Goal: Information Seeking & Learning: Learn about a topic

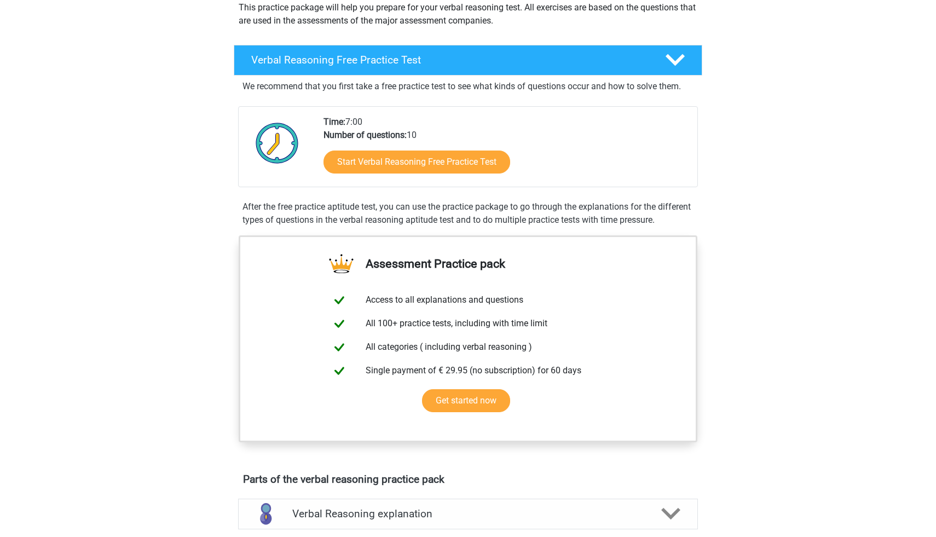
scroll to position [97, 0]
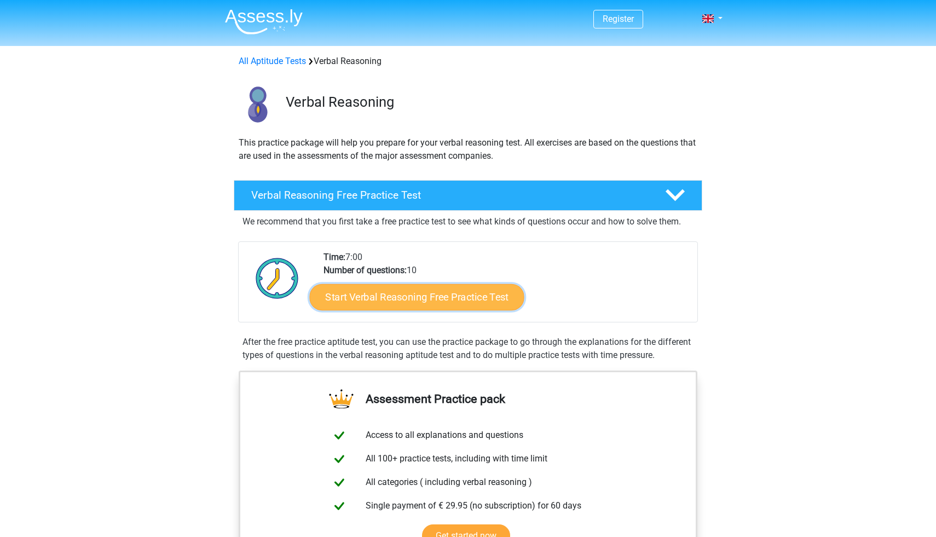
click at [381, 290] on link "Start Verbal Reasoning Free Practice Test" at bounding box center [417, 297] width 215 height 26
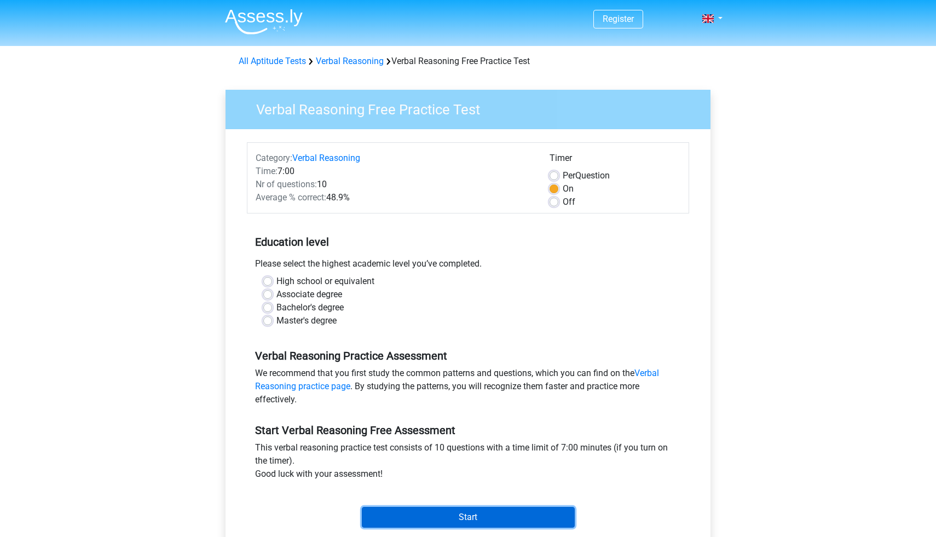
click at [470, 518] on input "Start" at bounding box center [468, 517] width 213 height 21
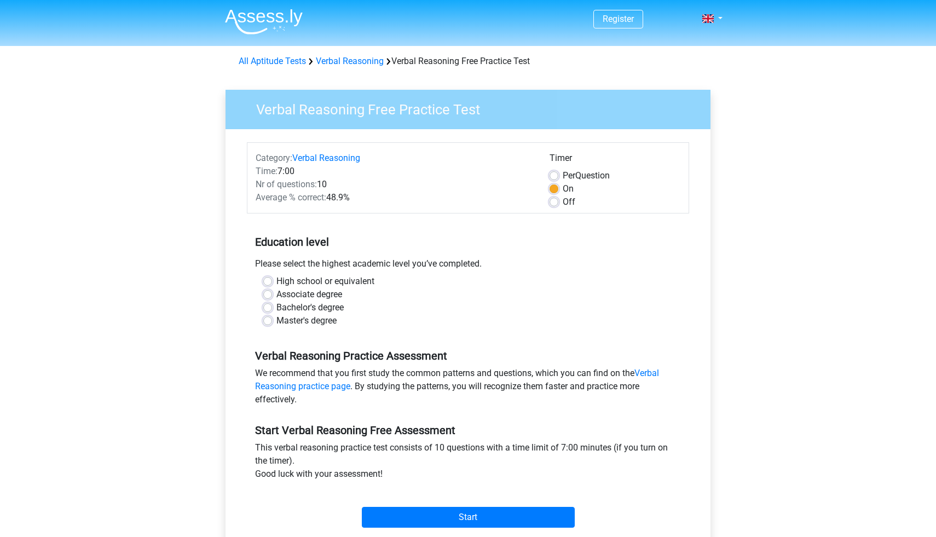
click at [276, 319] on label "Master's degree" at bounding box center [306, 320] width 60 height 13
click at [264, 319] on input "Master's degree" at bounding box center [267, 319] width 9 height 11
radio input "true"
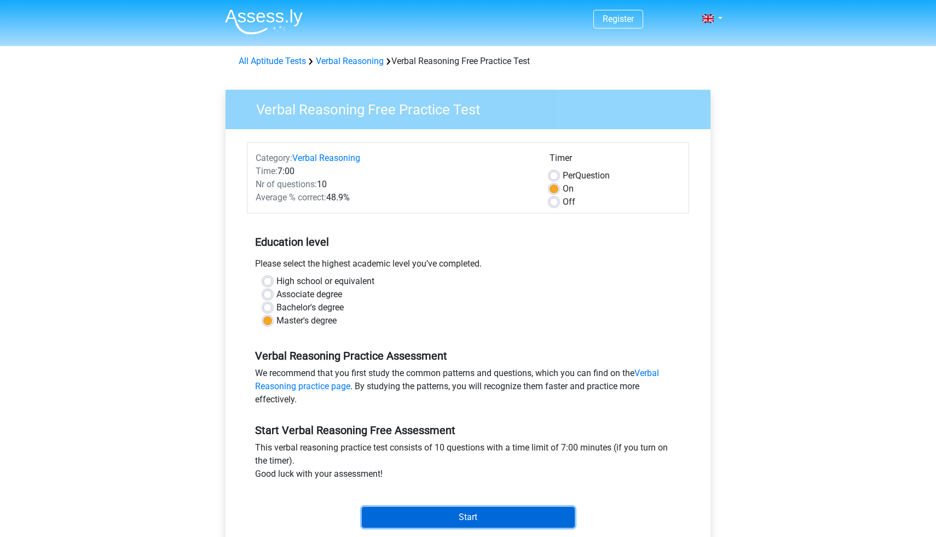
click at [496, 518] on input "Start" at bounding box center [468, 517] width 213 height 21
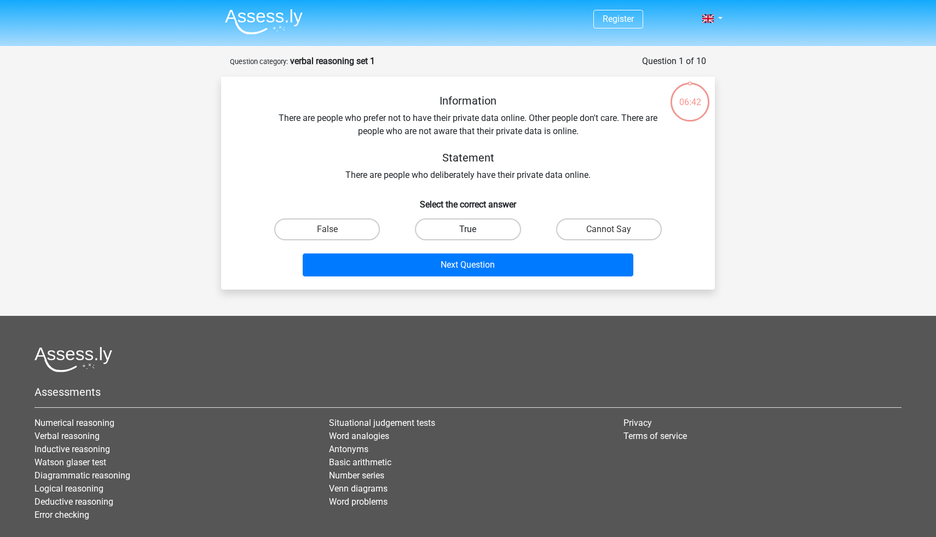
click at [443, 230] on label "True" at bounding box center [468, 229] width 106 height 22
click at [468, 230] on input "True" at bounding box center [471, 232] width 7 height 7
radio input "true"
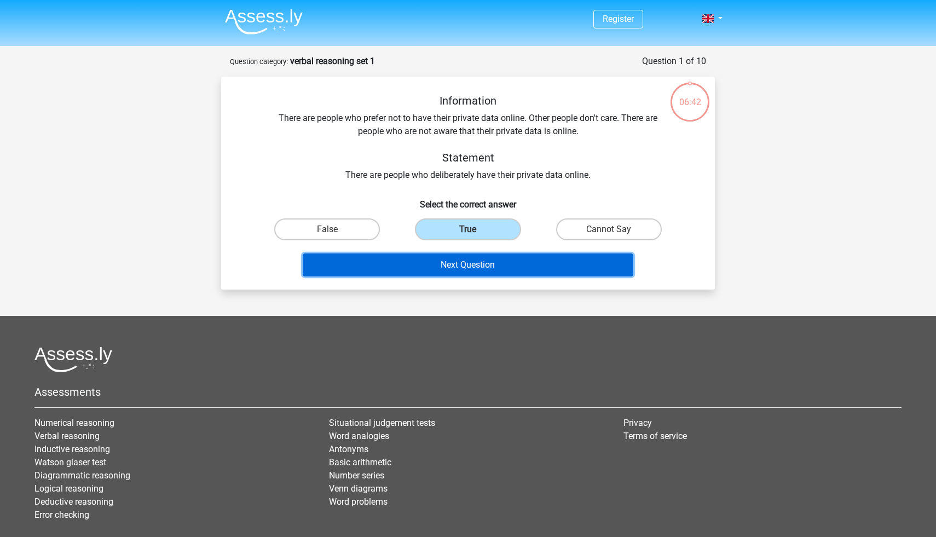
click at [428, 267] on button "Next Question" at bounding box center [468, 264] width 331 height 23
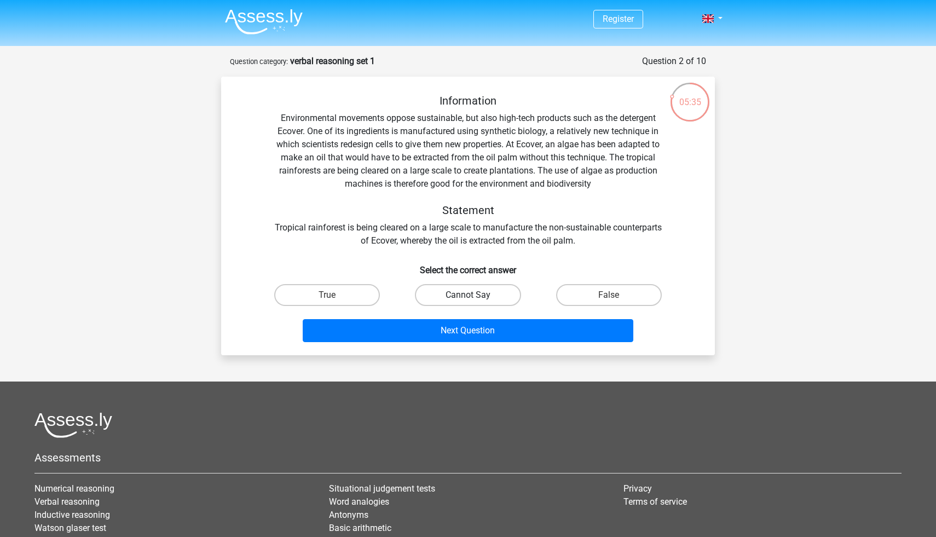
click at [444, 299] on label "Cannot Say" at bounding box center [468, 295] width 106 height 22
click at [468, 299] on input "Cannot Say" at bounding box center [471, 298] width 7 height 7
radio input "true"
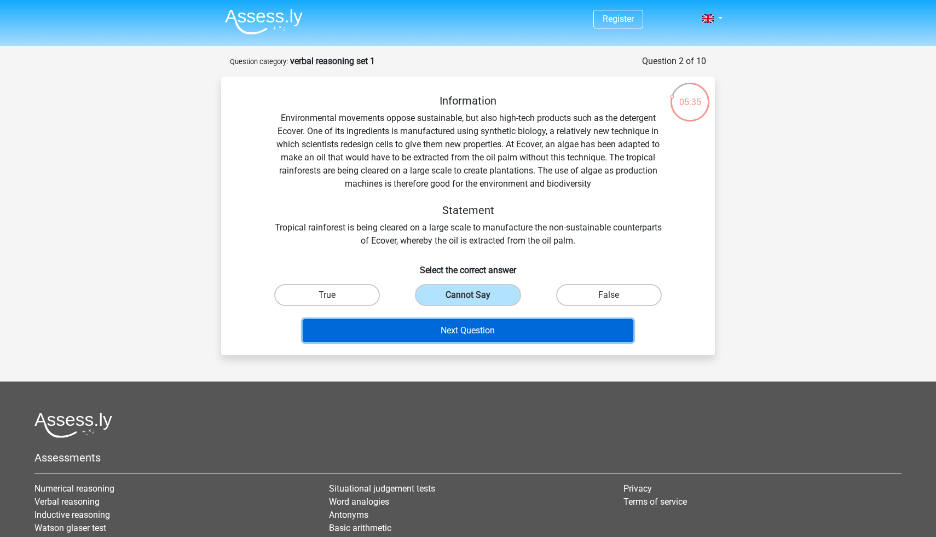
click at [445, 338] on button "Next Question" at bounding box center [468, 330] width 331 height 23
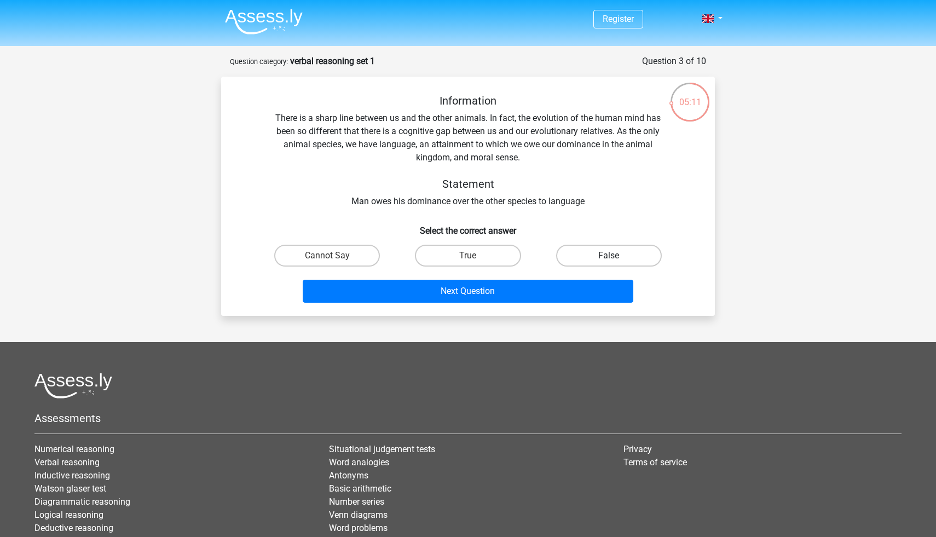
click at [593, 259] on label "False" at bounding box center [609, 256] width 106 height 22
click at [608, 259] on input "False" at bounding box center [611, 259] width 7 height 7
radio input "true"
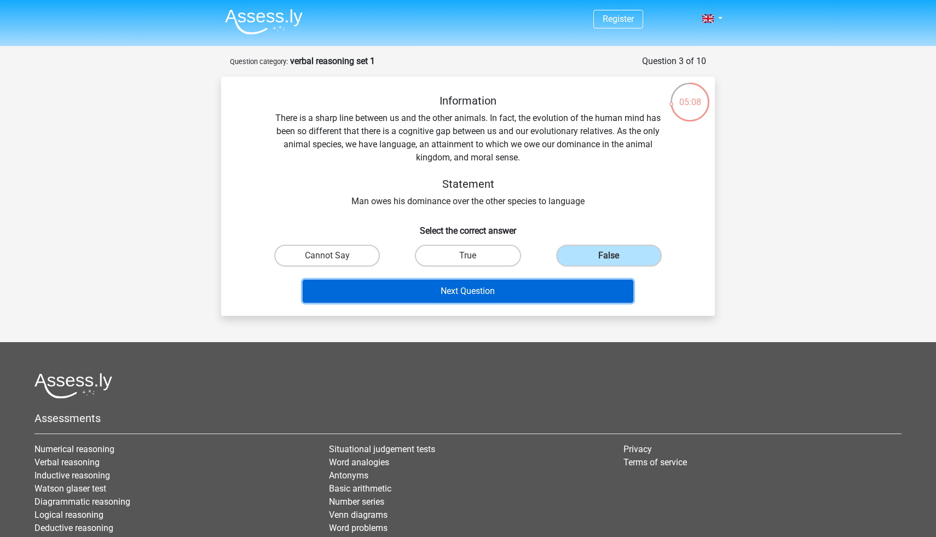
click at [515, 297] on button "Next Question" at bounding box center [468, 291] width 331 height 23
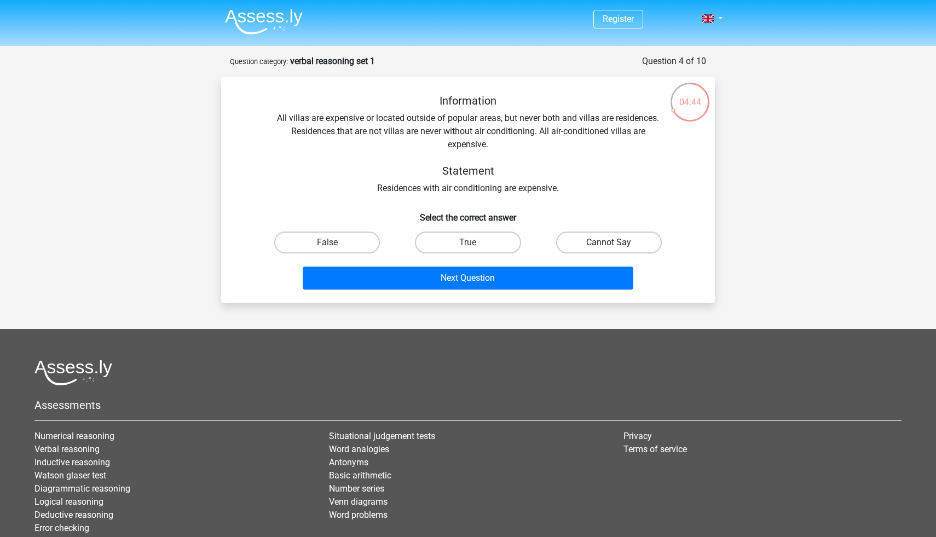
click at [591, 239] on label "Cannot Say" at bounding box center [609, 242] width 106 height 22
click at [608, 242] on input "Cannot Say" at bounding box center [611, 245] width 7 height 7
radio input "true"
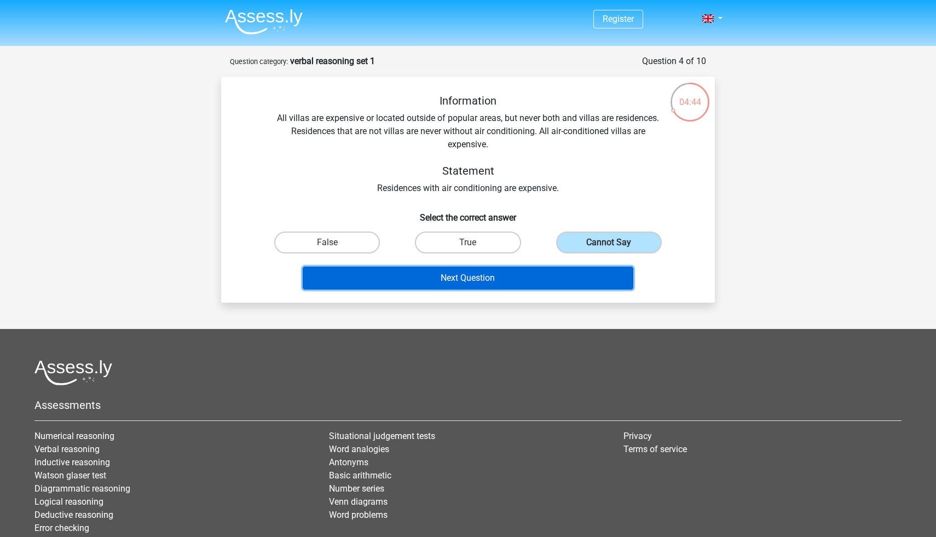
click at [546, 273] on button "Next Question" at bounding box center [468, 277] width 331 height 23
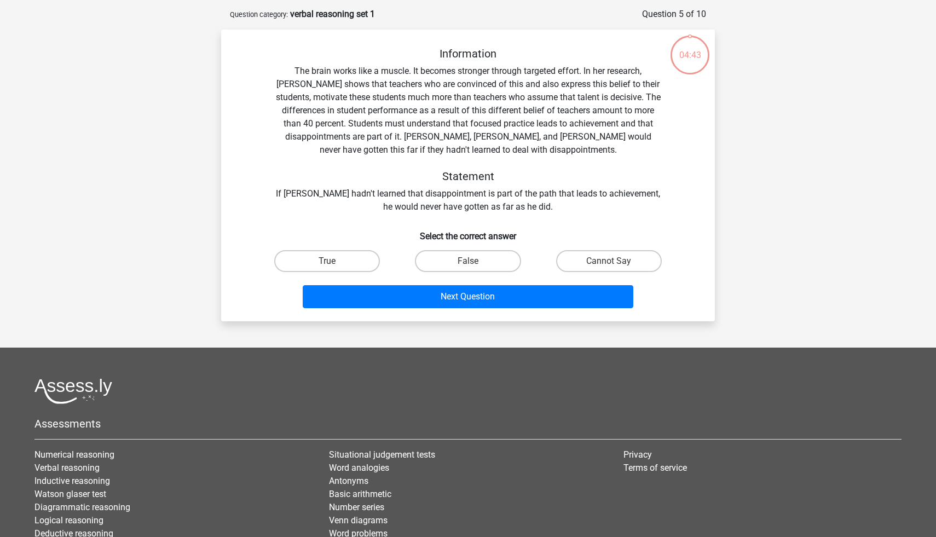
scroll to position [55, 0]
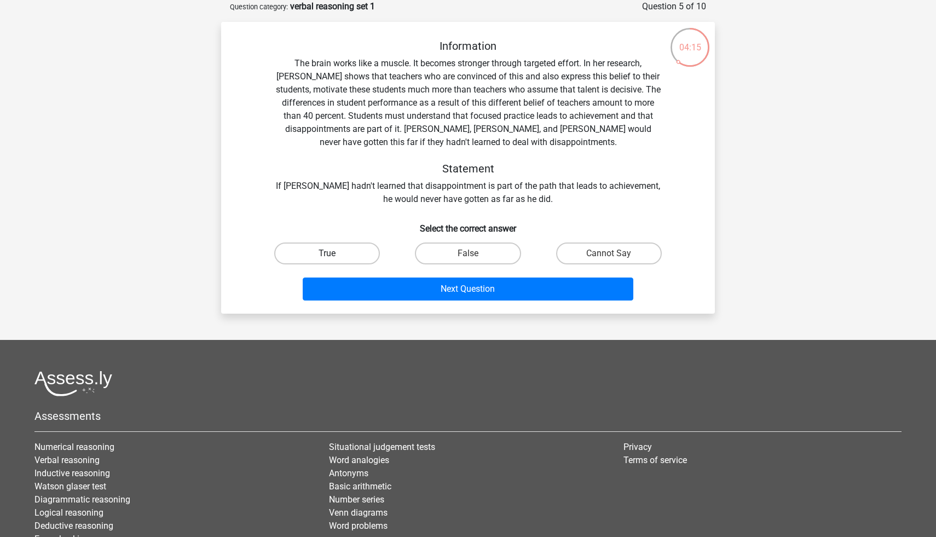
click at [302, 252] on label "True" at bounding box center [327, 253] width 106 height 22
click at [327, 253] on input "True" at bounding box center [330, 256] width 7 height 7
radio input "true"
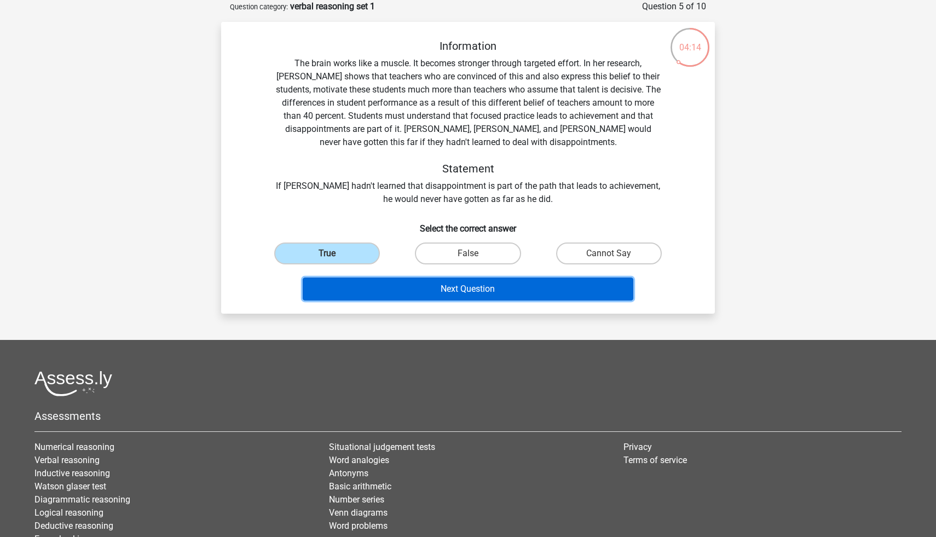
click at [425, 299] on button "Next Question" at bounding box center [468, 288] width 331 height 23
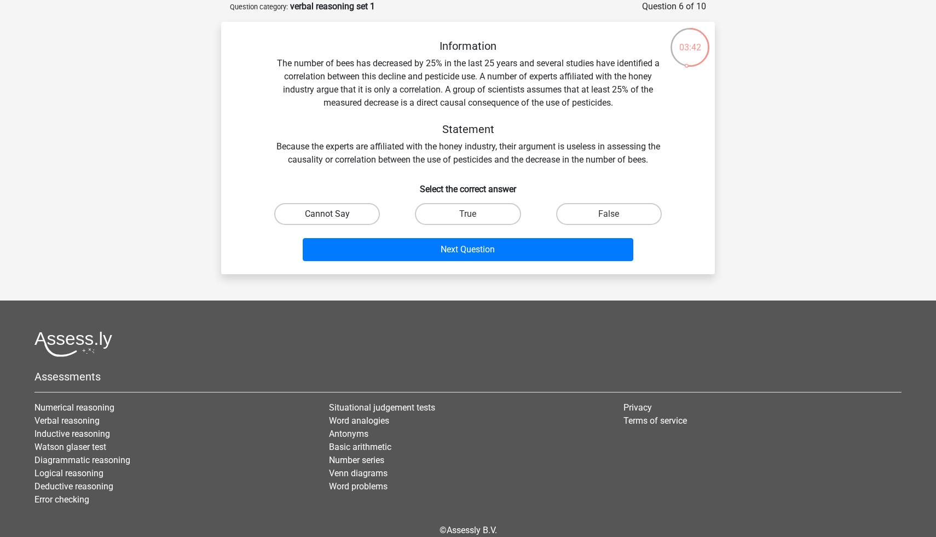
click at [315, 217] on label "Cannot Say" at bounding box center [327, 214] width 106 height 22
click at [327, 217] on input "Cannot Say" at bounding box center [330, 217] width 7 height 7
radio input "true"
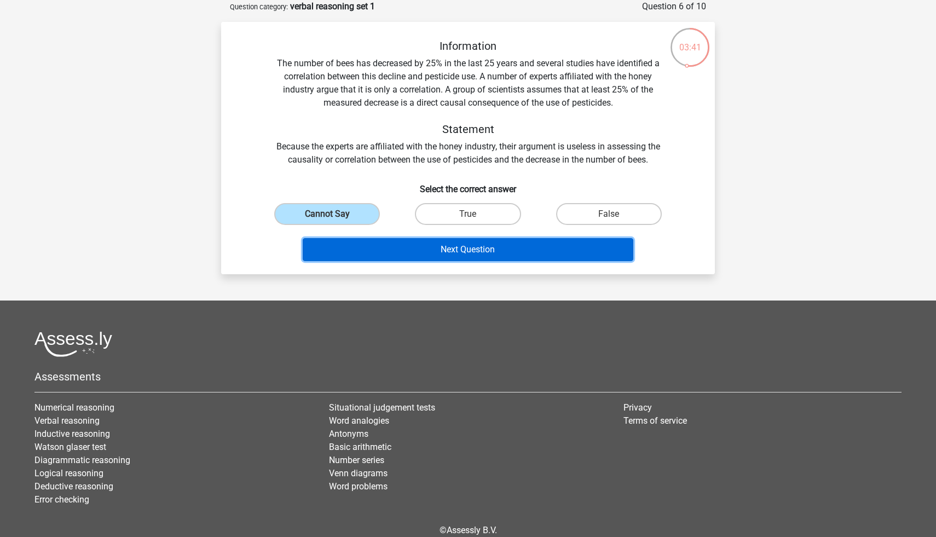
click at [400, 257] on button "Next Question" at bounding box center [468, 249] width 331 height 23
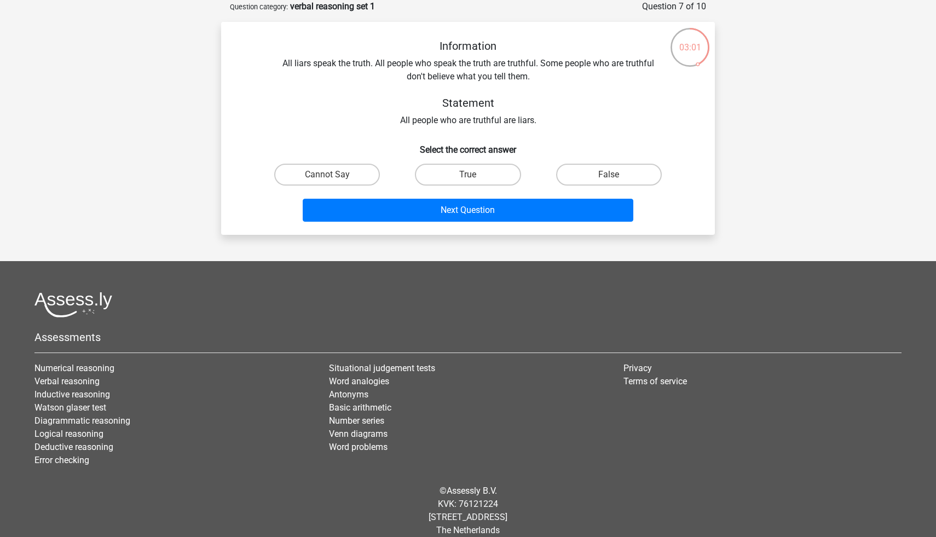
click at [593, 157] on div "Information All liars speak the truth. All people who speak the truth are truth…" at bounding box center [467, 132] width 485 height 187
click at [582, 173] on label "False" at bounding box center [609, 175] width 106 height 22
click at [608, 175] on input "False" at bounding box center [611, 178] width 7 height 7
radio input "true"
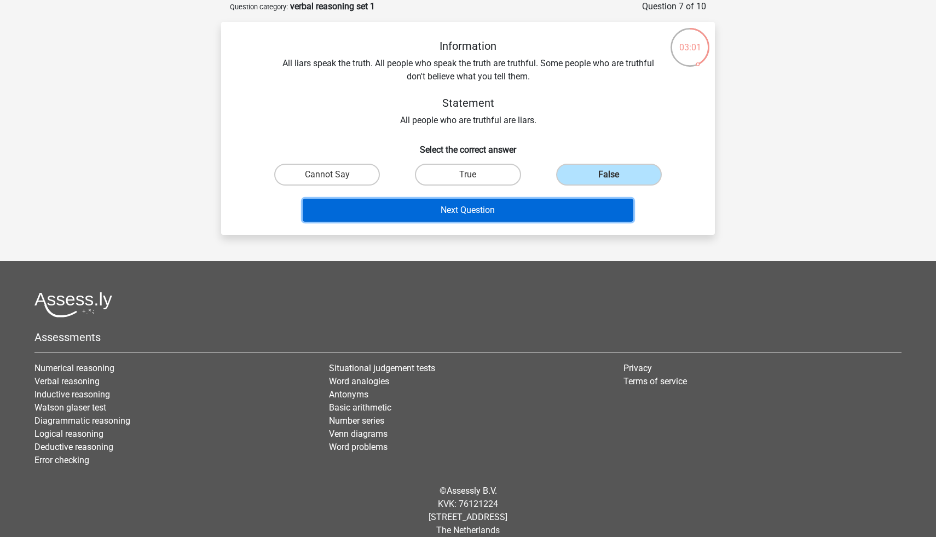
click at [552, 200] on button "Next Question" at bounding box center [468, 210] width 331 height 23
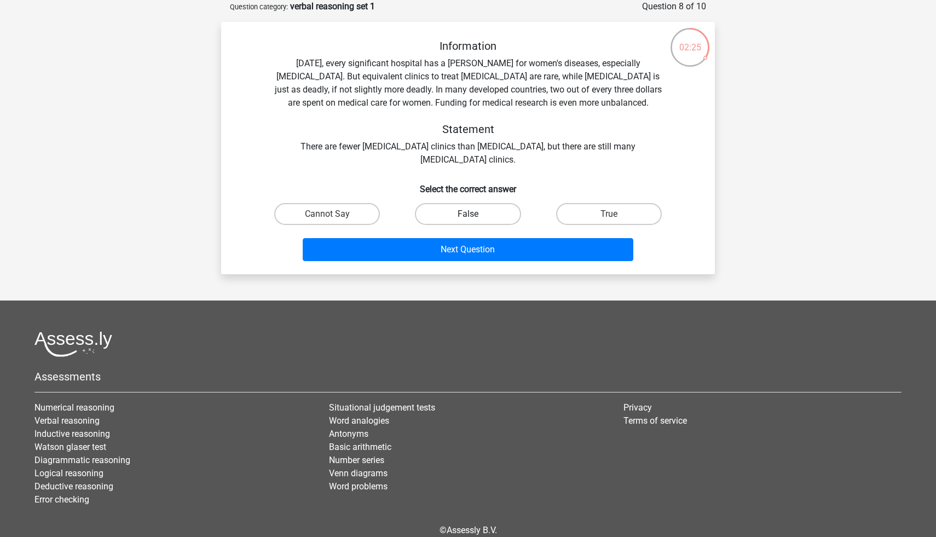
click at [471, 209] on label "False" at bounding box center [468, 214] width 106 height 22
click at [471, 214] on input "False" at bounding box center [471, 217] width 7 height 7
radio input "true"
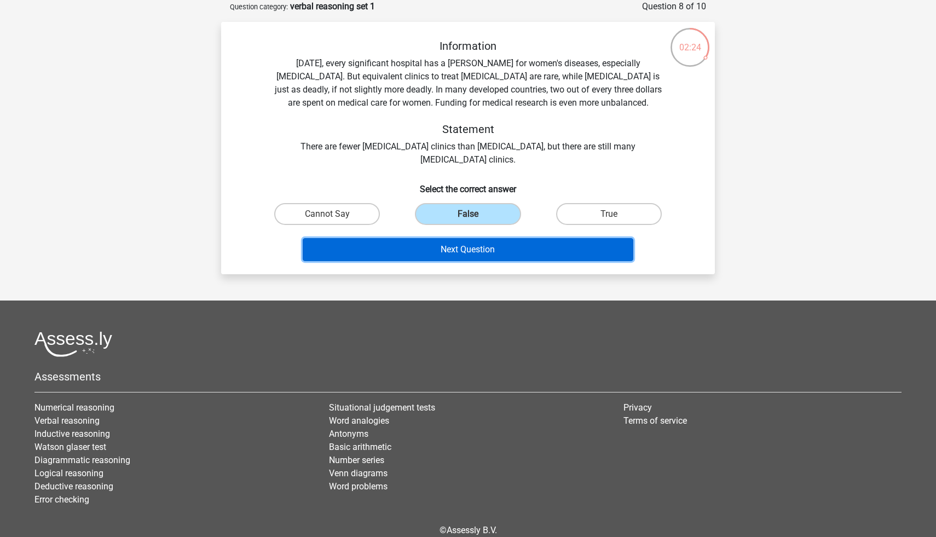
click at [461, 244] on button "Next Question" at bounding box center [468, 249] width 331 height 23
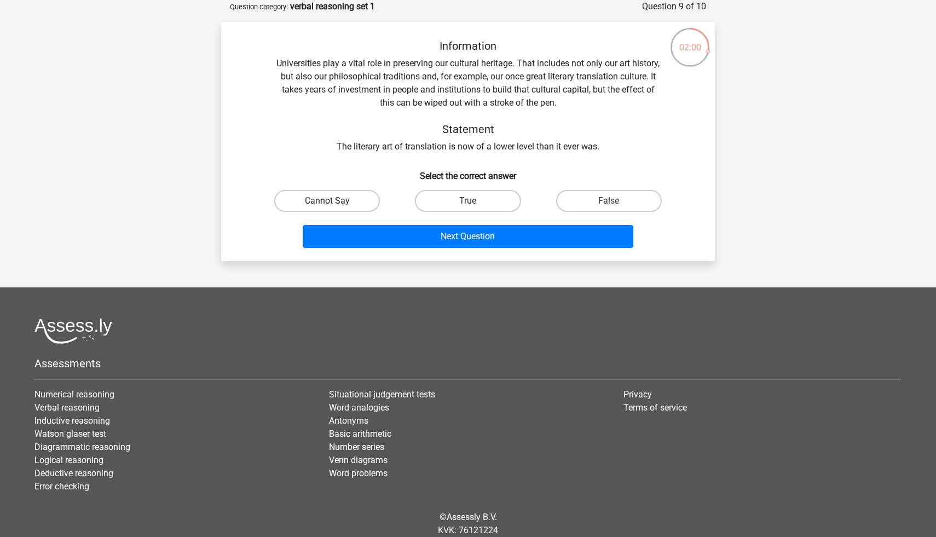
click at [357, 206] on label "Cannot Say" at bounding box center [327, 201] width 106 height 22
click at [334, 206] on input "Cannot Say" at bounding box center [330, 204] width 7 height 7
radio input "true"
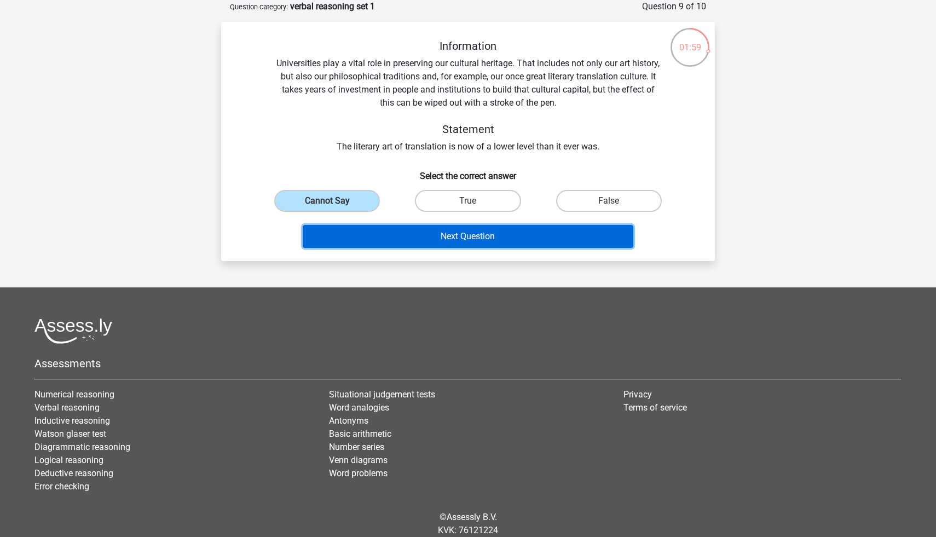
click at [413, 246] on button "Next Question" at bounding box center [468, 236] width 331 height 23
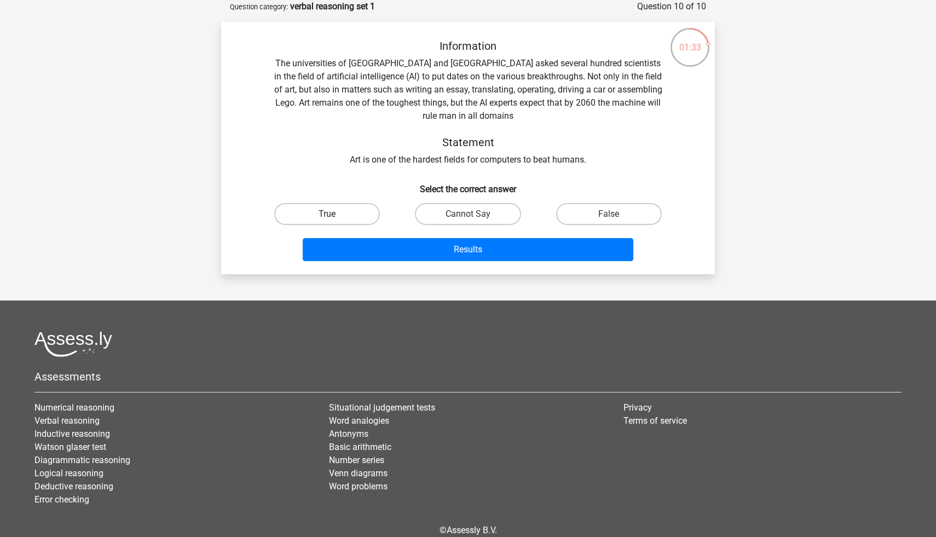
click at [337, 211] on label "True" at bounding box center [327, 214] width 106 height 22
click at [334, 214] on input "True" at bounding box center [330, 217] width 7 height 7
radio input "true"
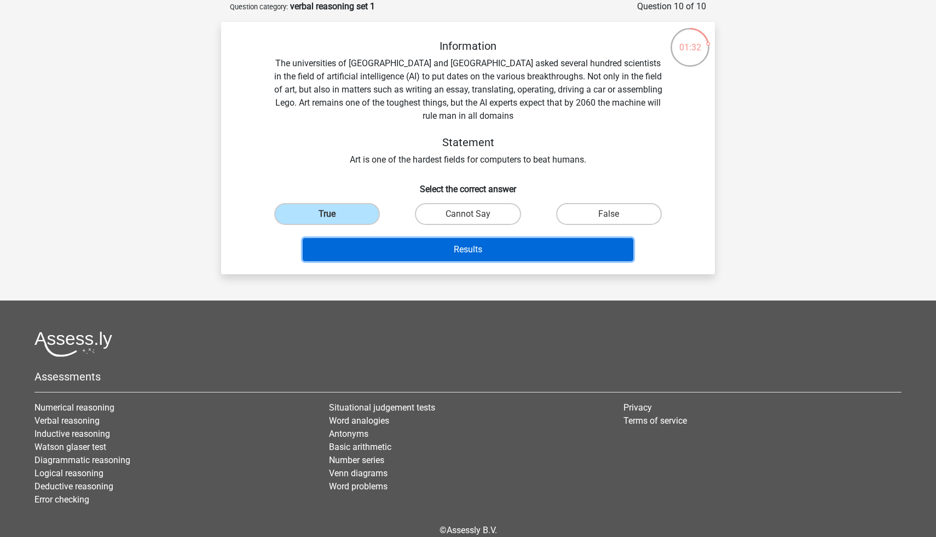
click at [437, 256] on button "Results" at bounding box center [468, 249] width 331 height 23
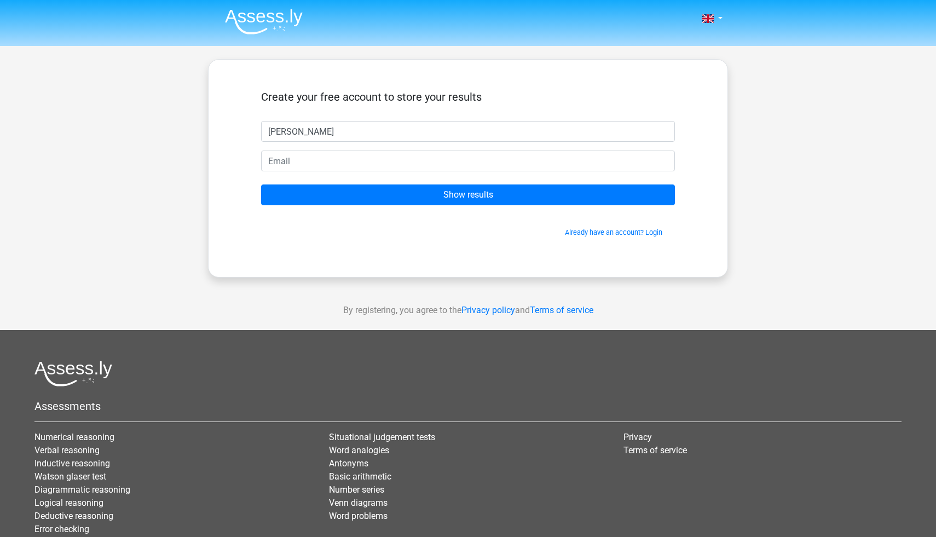
type input "[PERSON_NAME]"
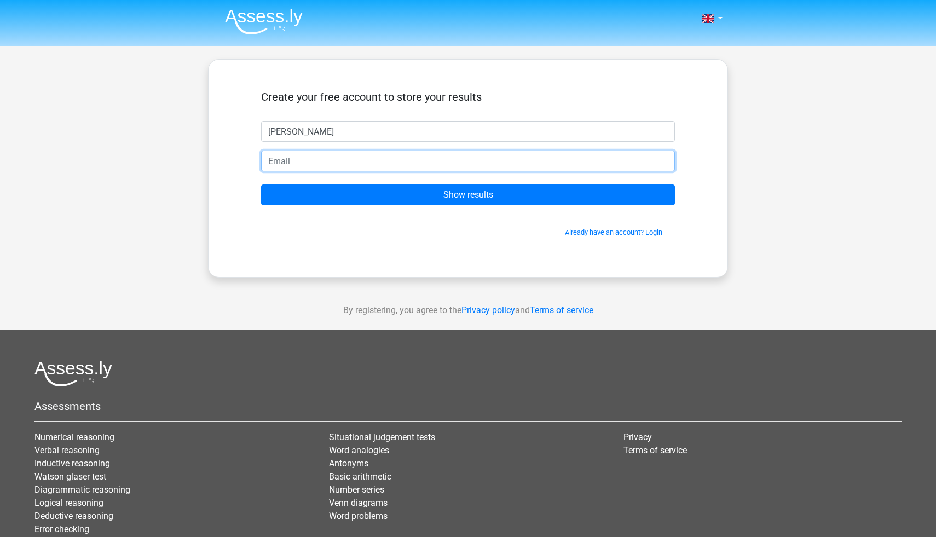
click at [386, 171] on input "email" at bounding box center [468, 160] width 414 height 21
type input "[PERSON_NAME][EMAIL_ADDRESS][DOMAIN_NAME]"
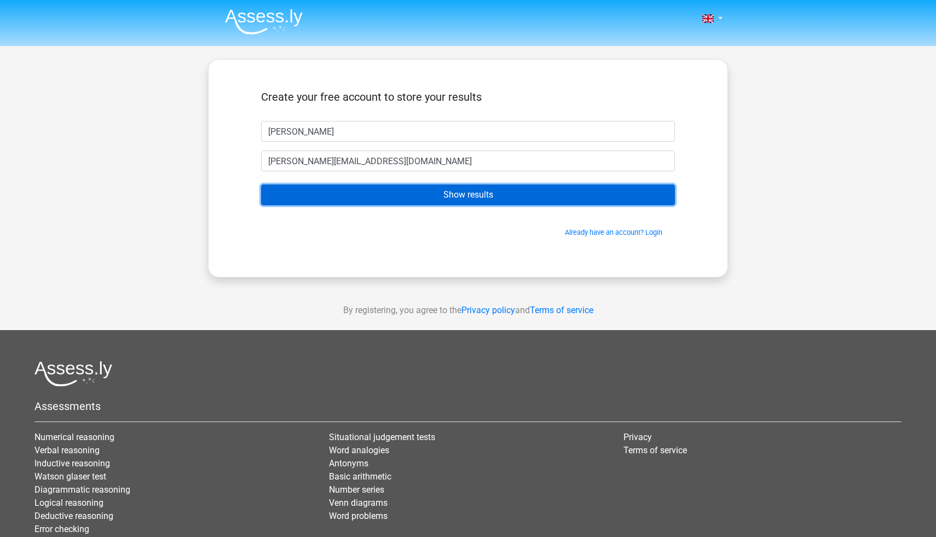
click at [418, 192] on input "Show results" at bounding box center [468, 194] width 414 height 21
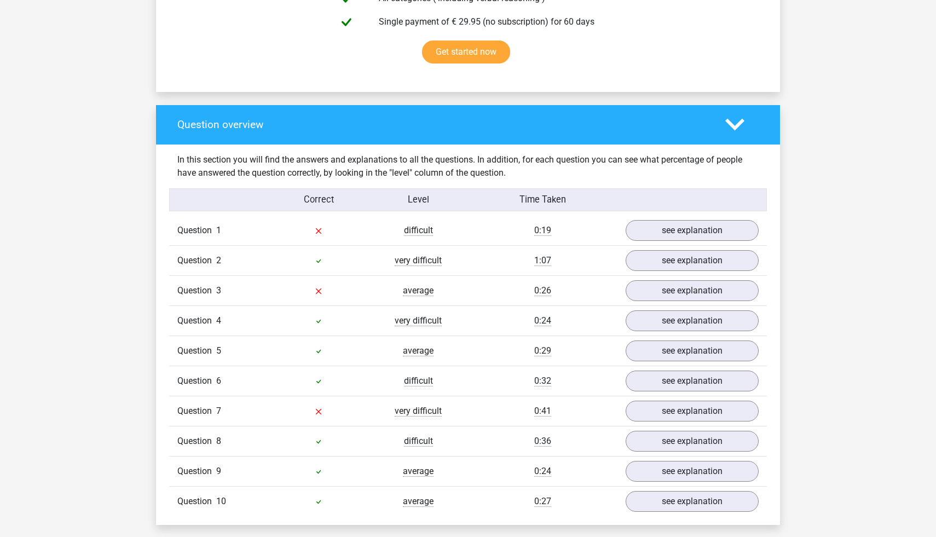
scroll to position [717, 0]
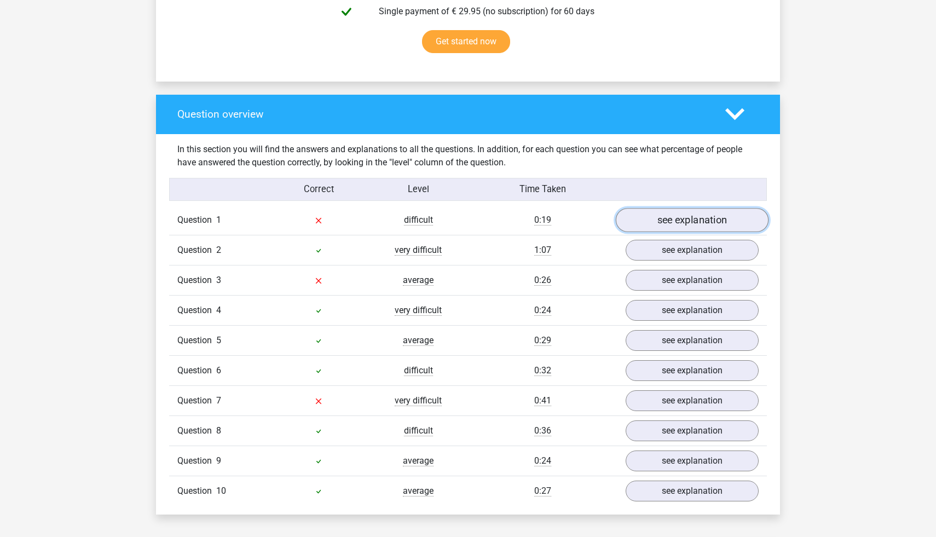
click at [644, 227] on link "see explanation" at bounding box center [692, 220] width 153 height 24
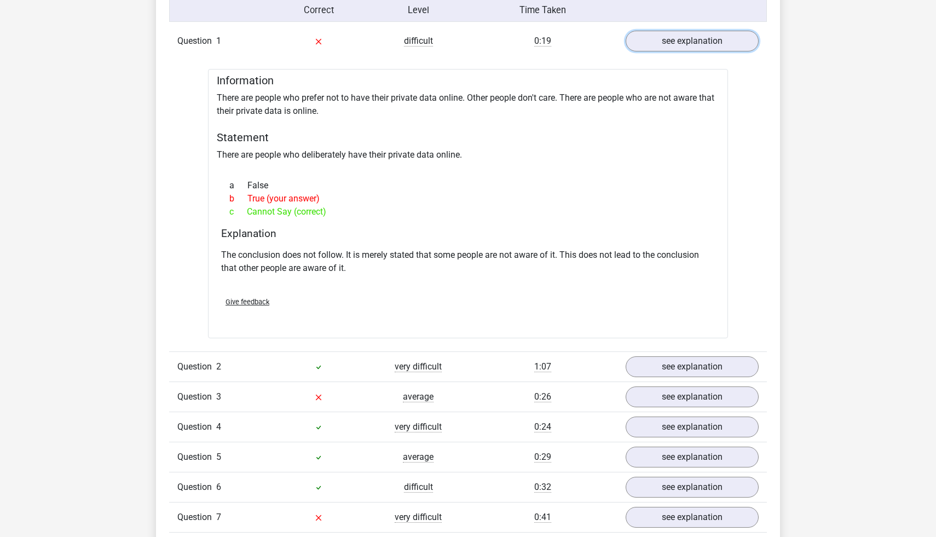
scroll to position [907, 0]
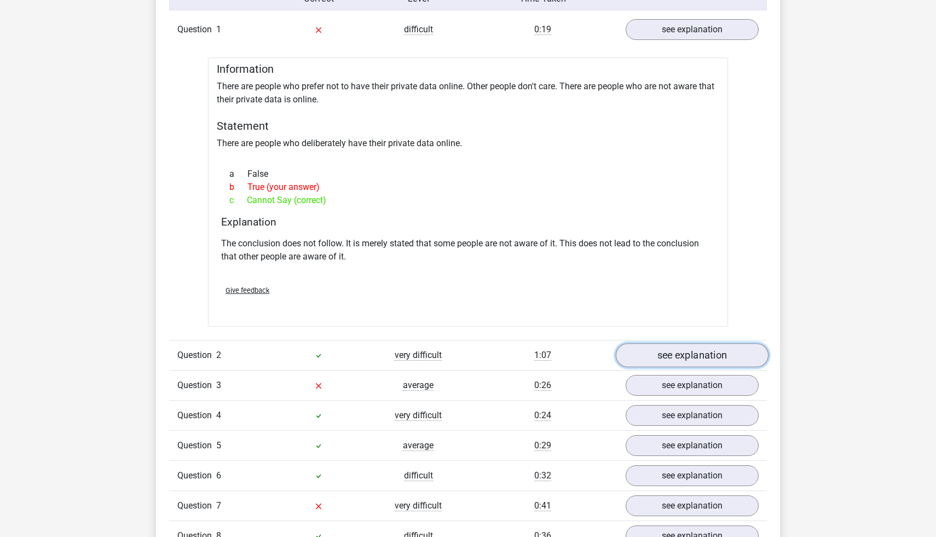
click at [676, 354] on link "see explanation" at bounding box center [692, 356] width 153 height 24
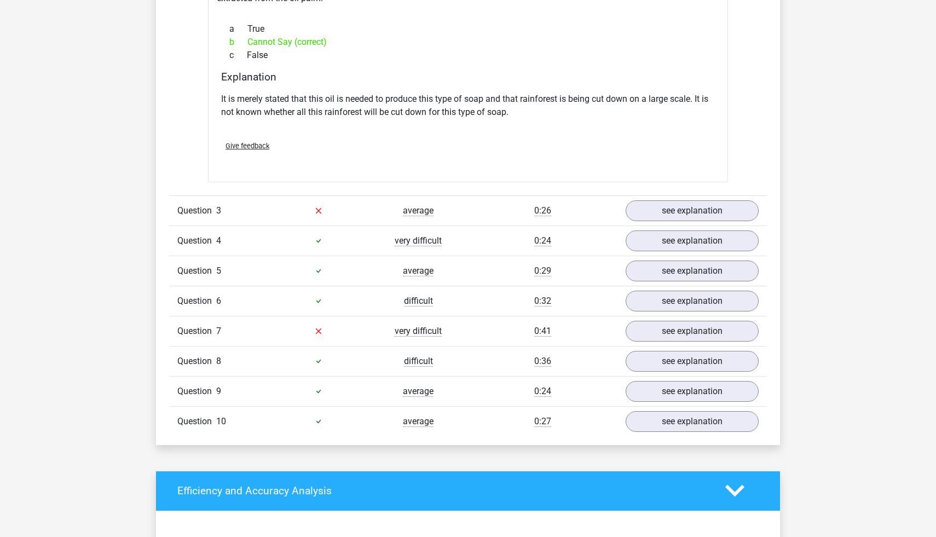
scroll to position [1431, 0]
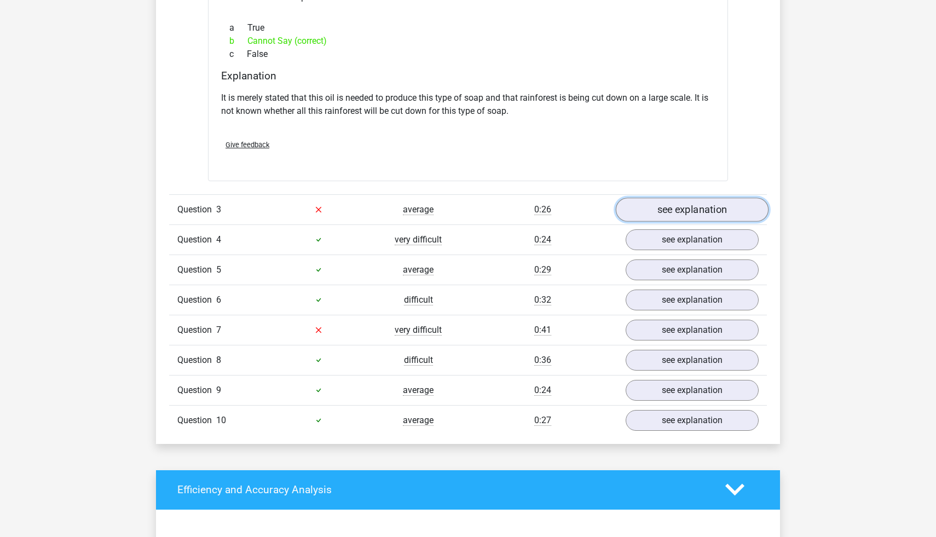
click at [704, 216] on link "see explanation" at bounding box center [692, 210] width 153 height 24
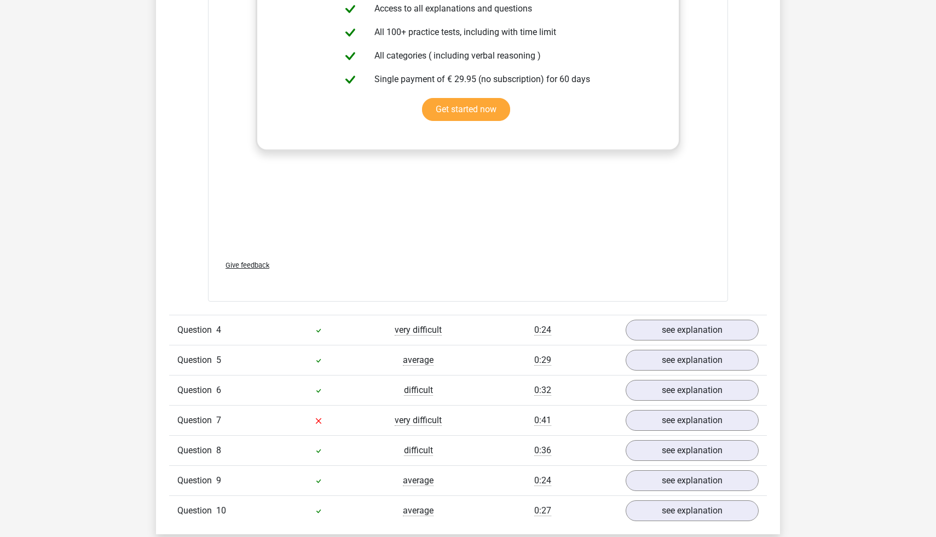
scroll to position [1963, 0]
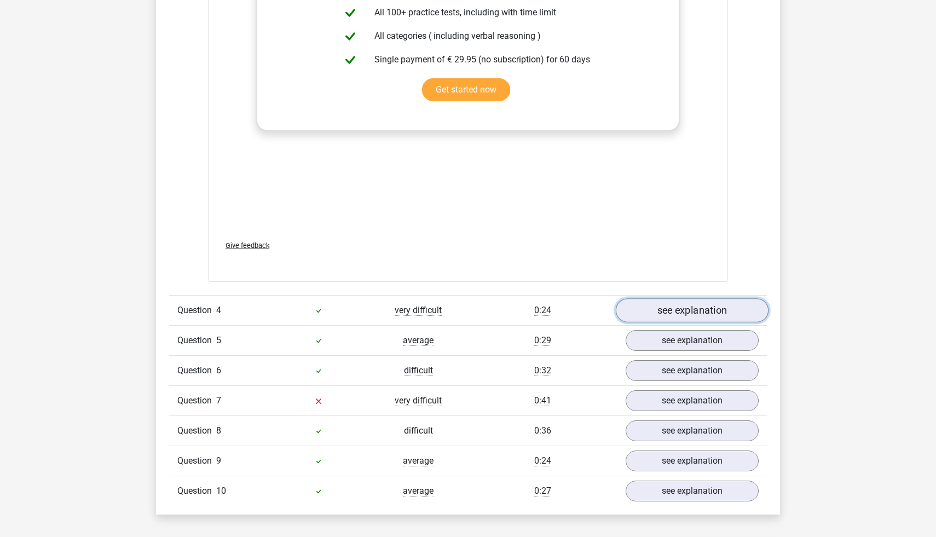
click at [673, 317] on link "see explanation" at bounding box center [692, 310] width 153 height 24
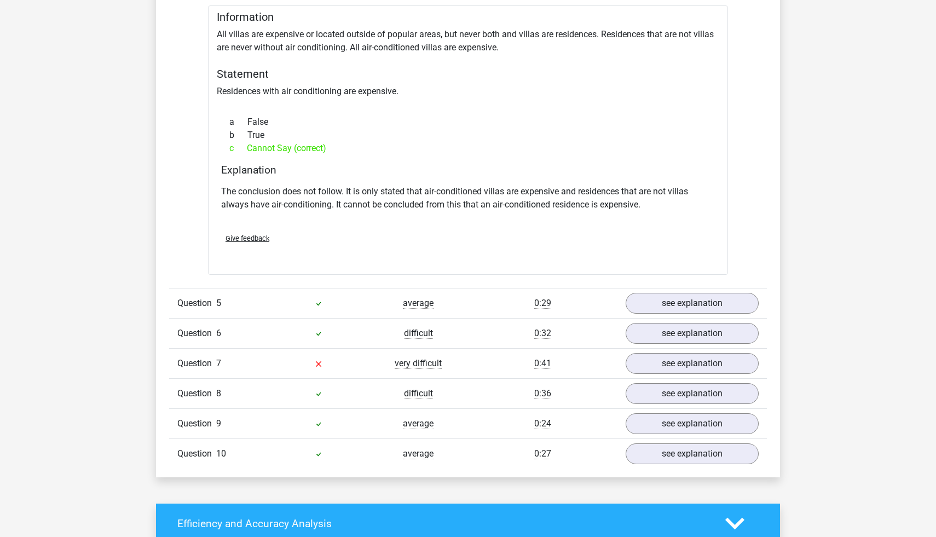
scroll to position [2299, 0]
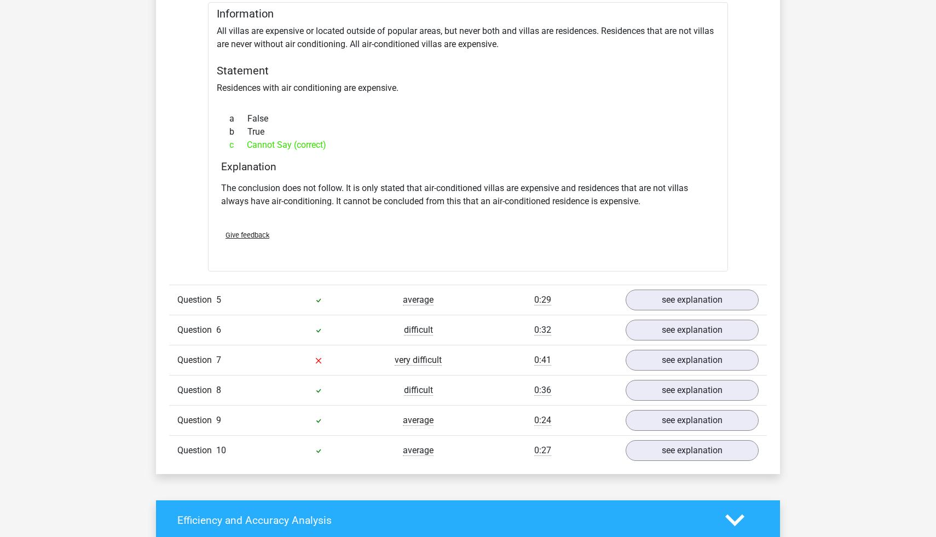
click at [670, 341] on div "Question 6 difficult 0:32 see explanation" at bounding box center [468, 330] width 598 height 30
click at [665, 334] on link "see explanation" at bounding box center [692, 330] width 153 height 24
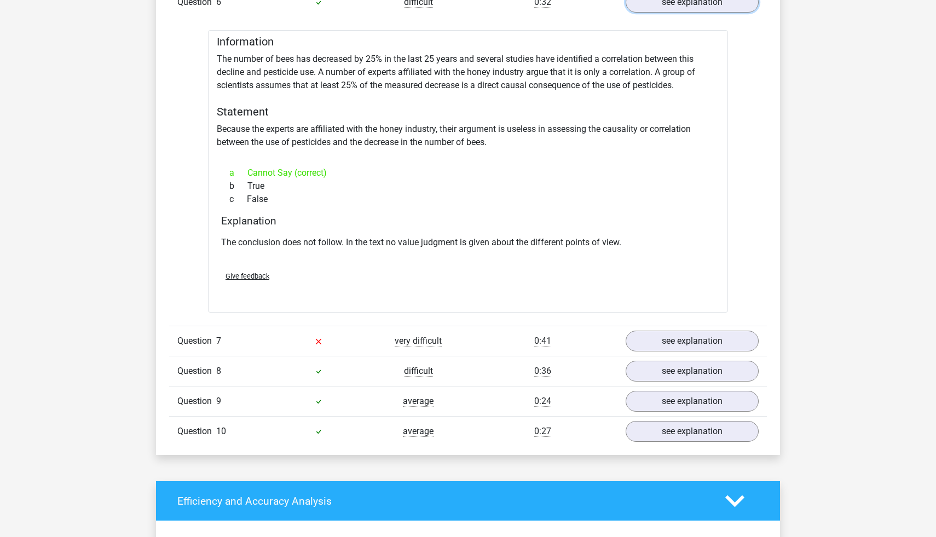
scroll to position [2647, 0]
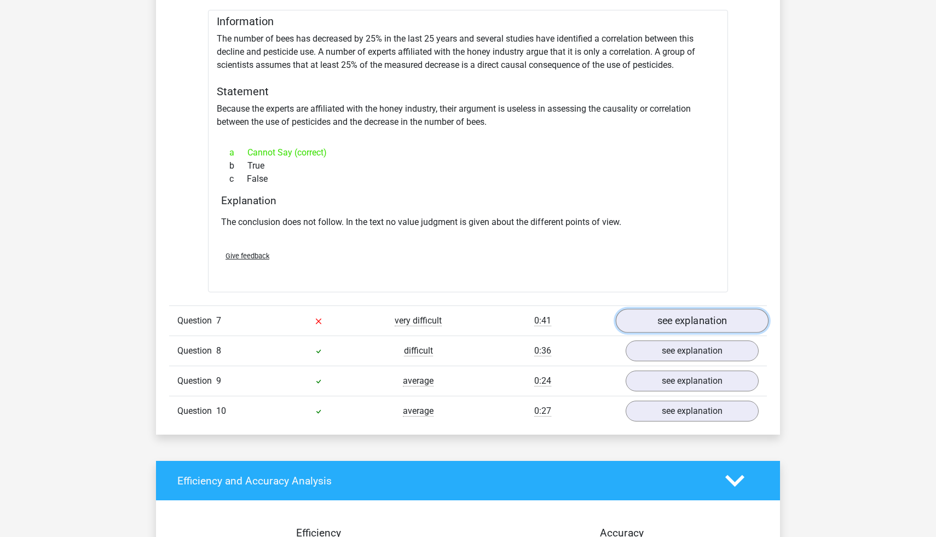
click at [671, 314] on link "see explanation" at bounding box center [692, 321] width 153 height 24
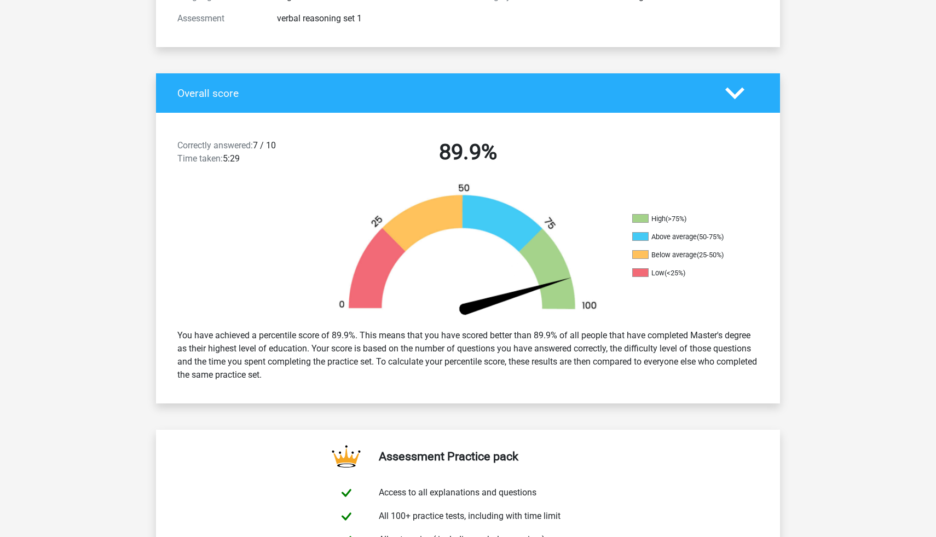
scroll to position [0, 0]
